Goal: Information Seeking & Learning: Learn about a topic

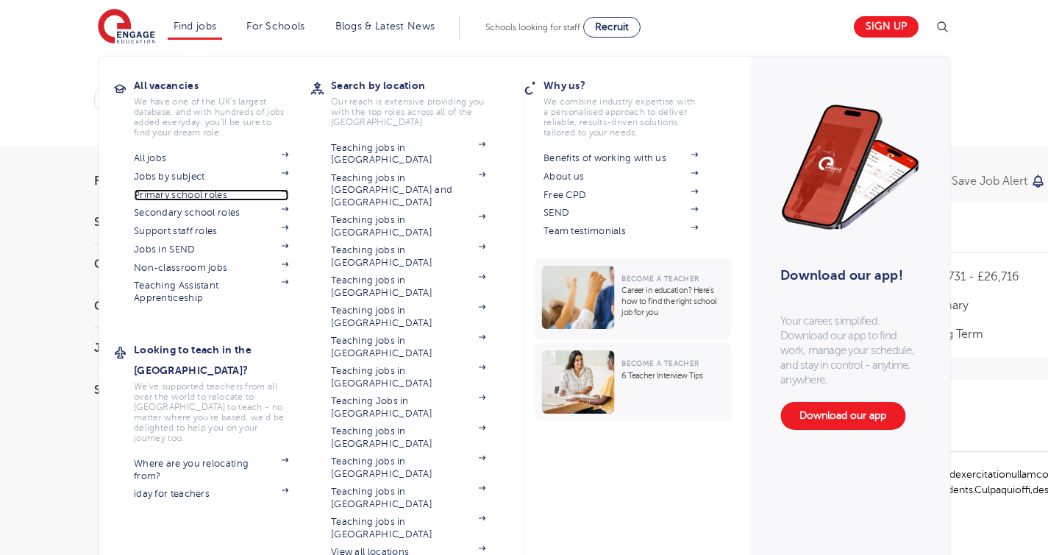
click at [288, 190] on img at bounding box center [284, 191] width 7 height 4
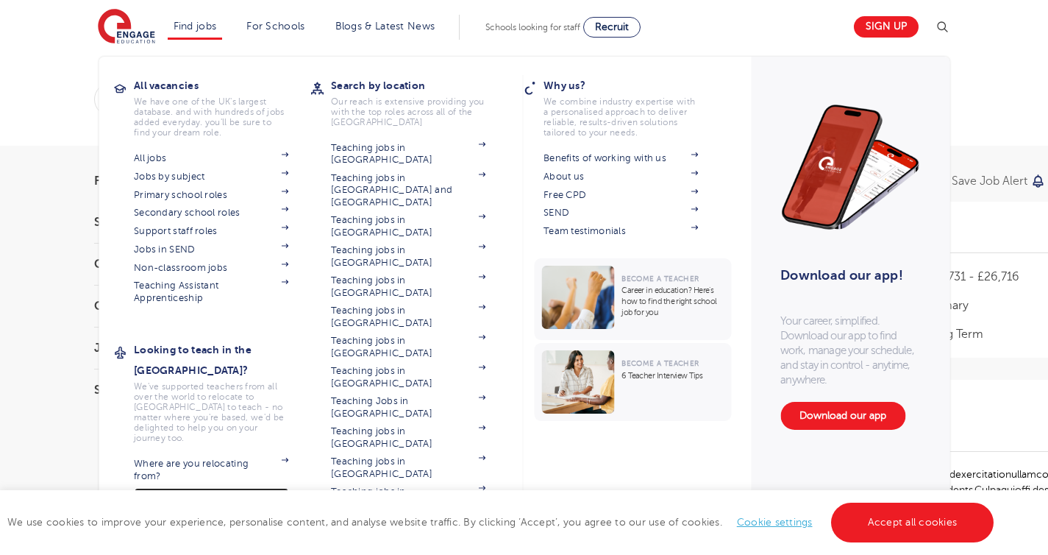
click at [288, 488] on img at bounding box center [284, 490] width 7 height 4
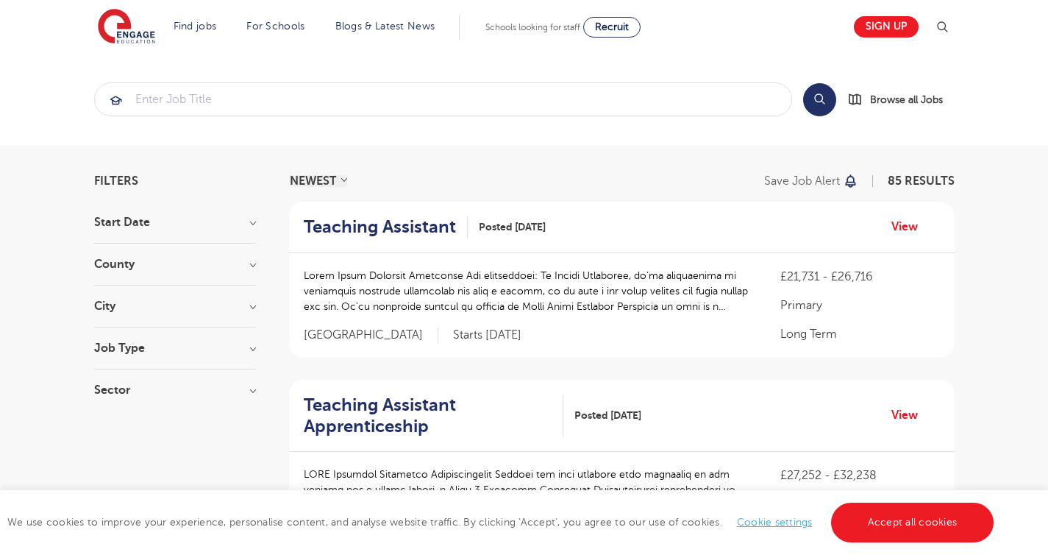
click at [250, 343] on h3 "Job Type" at bounding box center [175, 348] width 162 height 12
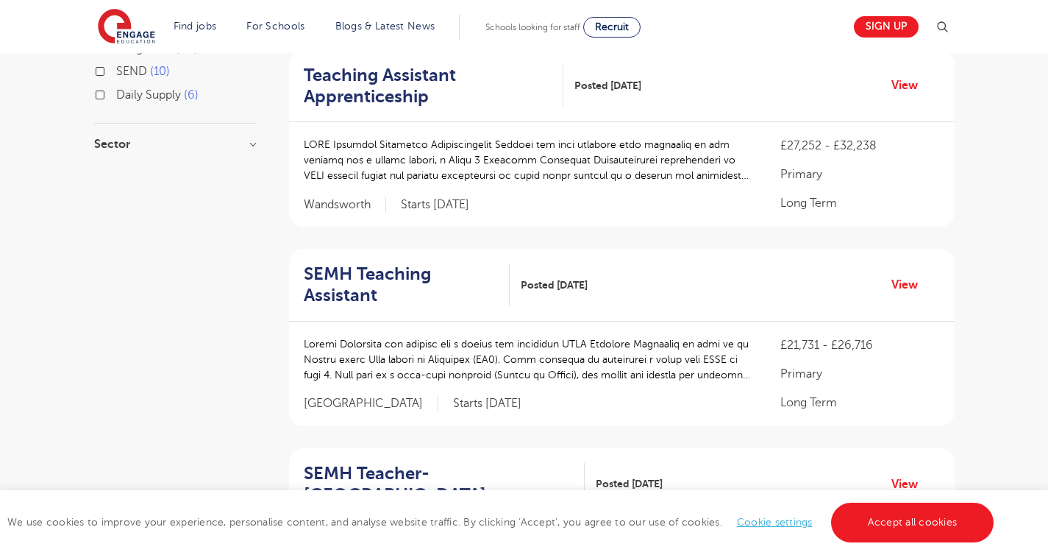
scroll to position [334, 0]
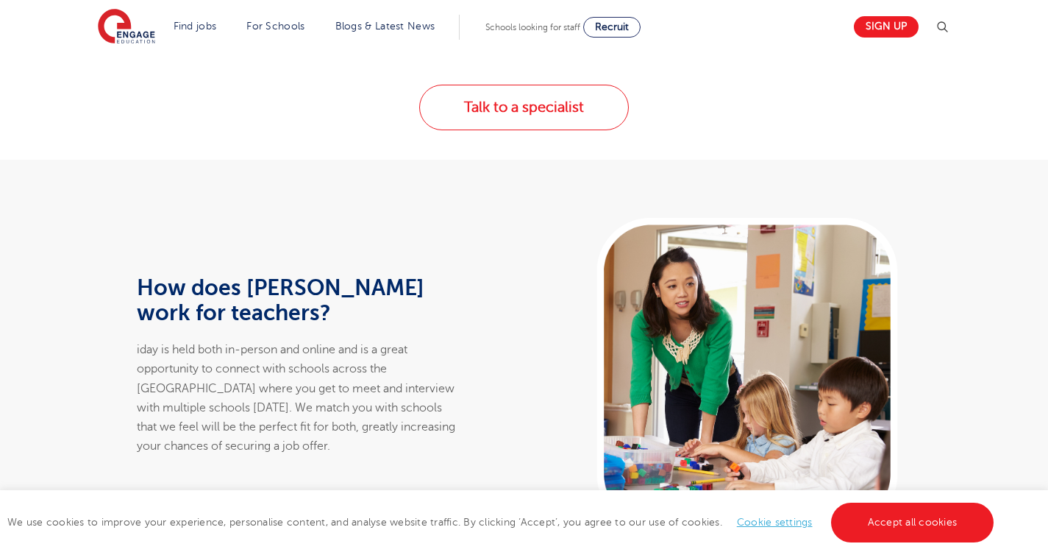
scroll to position [708, 0]
